Goal: Information Seeking & Learning: Learn about a topic

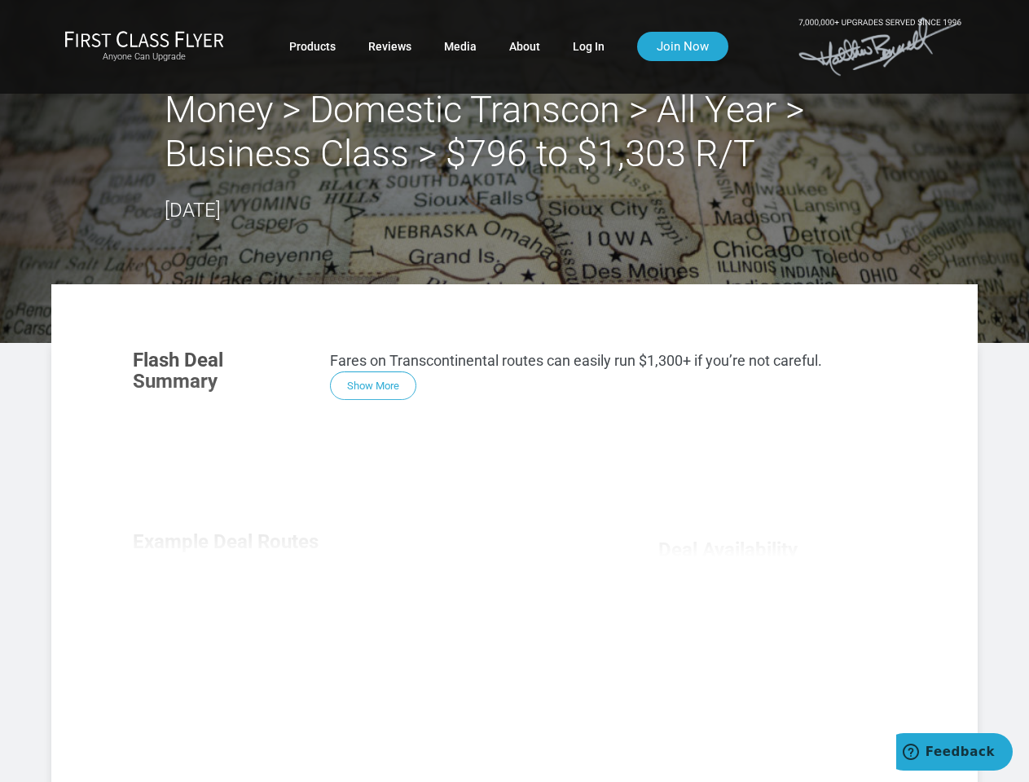
click at [514, 391] on div "Flash Deal Summary Fares on Transcontinental routes can easily run $1,300+ if y…" at bounding box center [515, 563] width 796 height 460
click at [514, 533] on div "Flash Deal Summary Fares on Transcontinental routes can easily run $1,300+ if y…" at bounding box center [515, 563] width 796 height 460
click at [373, 385] on div "Flash Deal Summary Fares on Transcontinental routes can easily run $1,300+ if y…" at bounding box center [515, 563] width 796 height 460
click at [231, 611] on div "Flash Deal Summary Fares on Transcontinental routes can easily run $1,300+ if y…" at bounding box center [515, 563] width 796 height 460
click at [365, 610] on div "Flash Deal Summary Fares on Transcontinental routes can easily run $1,300+ if y…" at bounding box center [515, 563] width 796 height 460
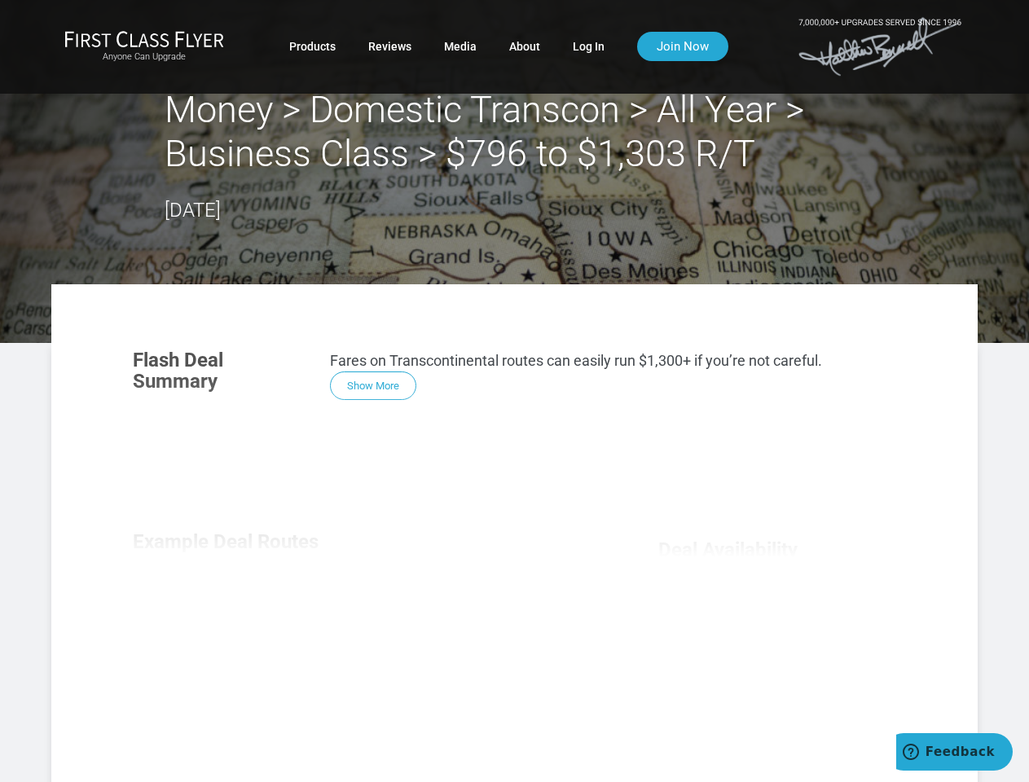
click at [499, 611] on div "Flash Deal Summary Fares on Transcontinental routes can easily run $1,300+ if y…" at bounding box center [515, 563] width 796 height 460
click at [364, 720] on div "Flash Deal Summary Fares on Transcontinental routes can easily run $1,300+ if y…" at bounding box center [515, 563] width 796 height 460
click at [365, 720] on div "Flash Deal Summary Fares on Transcontinental routes can easily run $1,300+ if y…" at bounding box center [515, 563] width 796 height 460
click at [777, 700] on div "Flash Deal Summary Fares on Transcontinental routes can easily run $1,300+ if y…" at bounding box center [515, 563] width 796 height 460
click at [954, 752] on span "Feedback" at bounding box center [960, 752] width 69 height 15
